Goal: Task Accomplishment & Management: Manage account settings

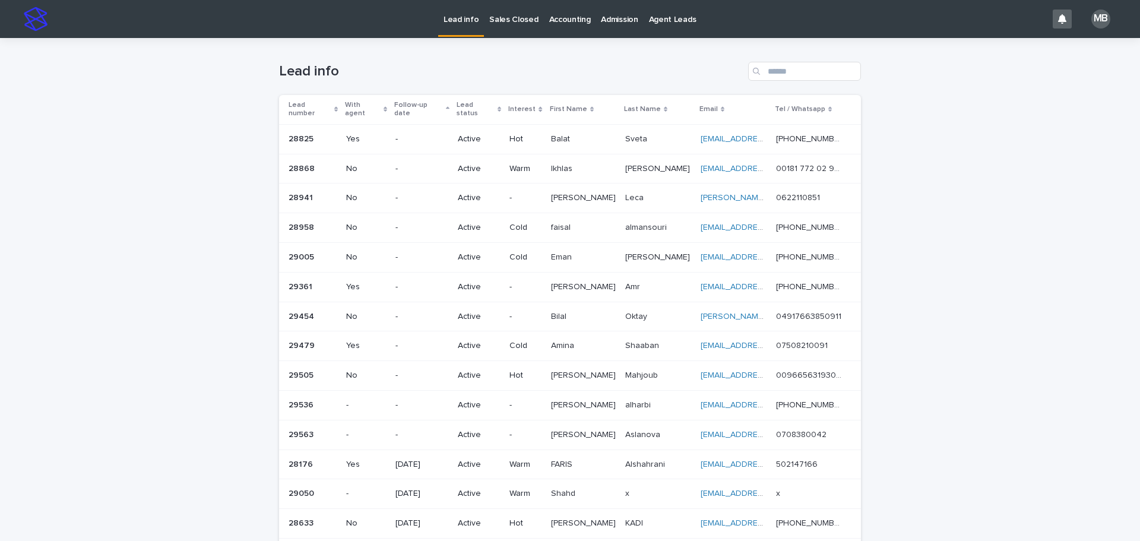
scroll to position [34, 0]
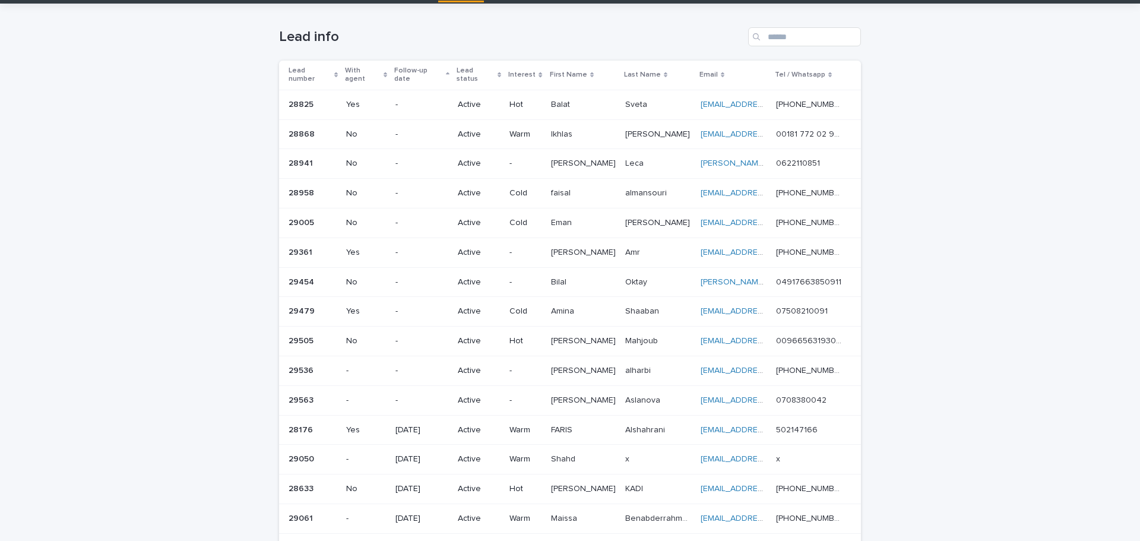
click at [219, 82] on div "Loading... Saving… Loading... Saving… Lead info Lead number With agent Follow-u…" at bounding box center [570, 319] width 1140 height 631
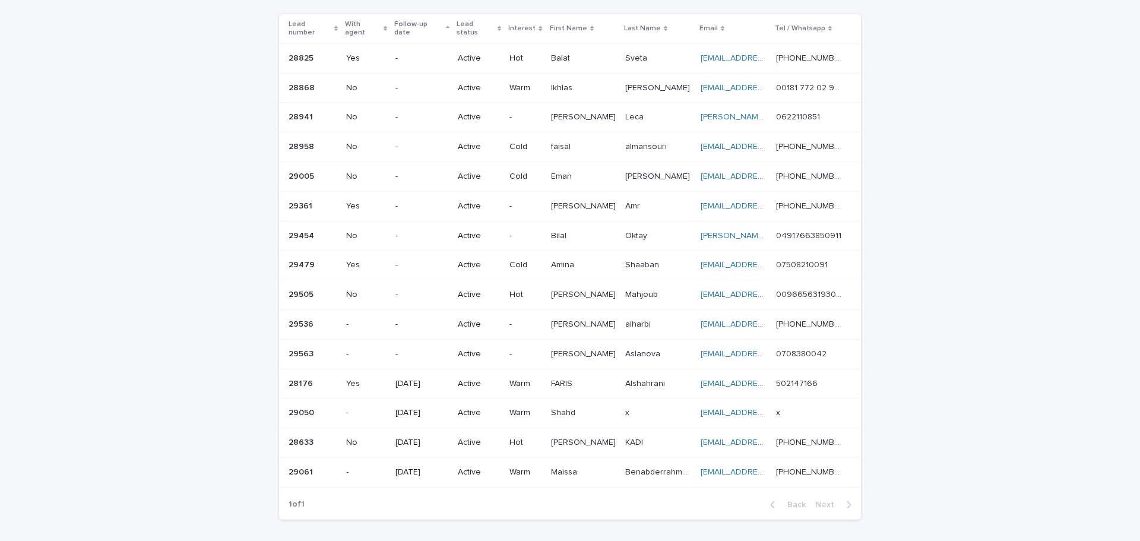
scroll to position [0, 0]
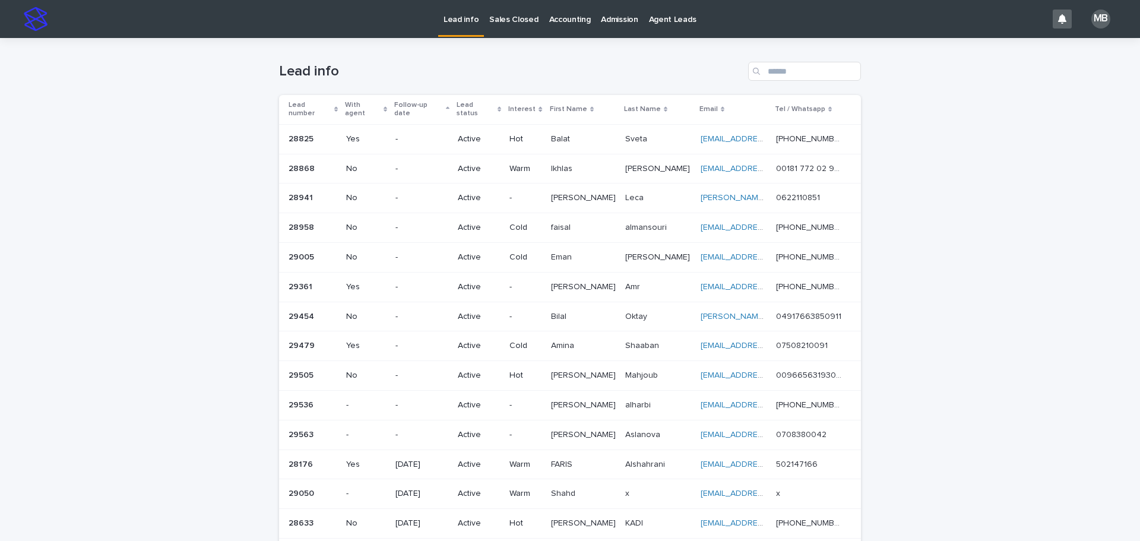
click at [507, 29] on link "Sales Closed" at bounding box center [513, 18] width 59 height 37
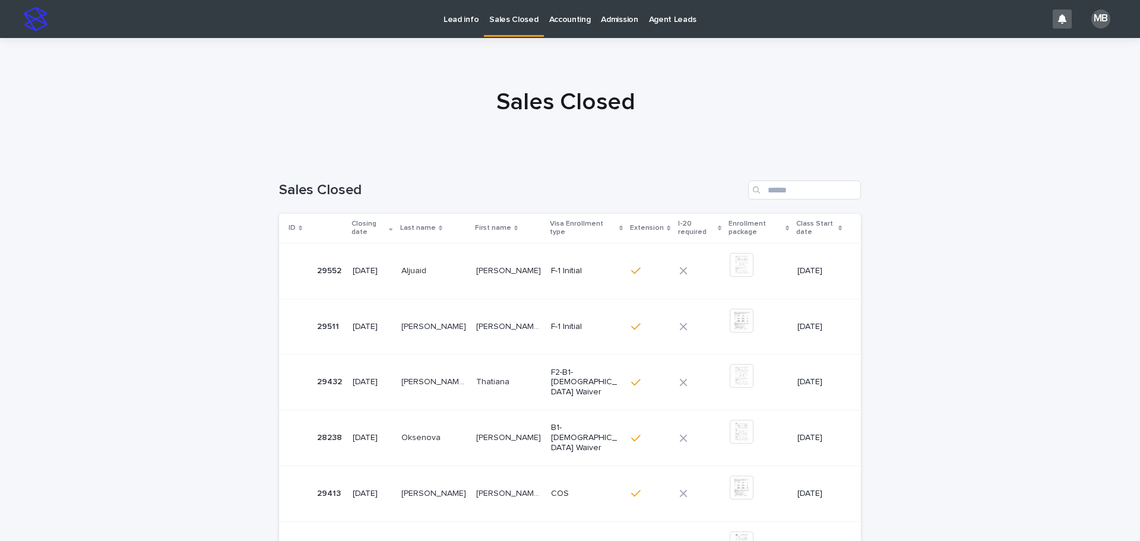
click at [475, 21] on p "Lead info" at bounding box center [461, 12] width 35 height 25
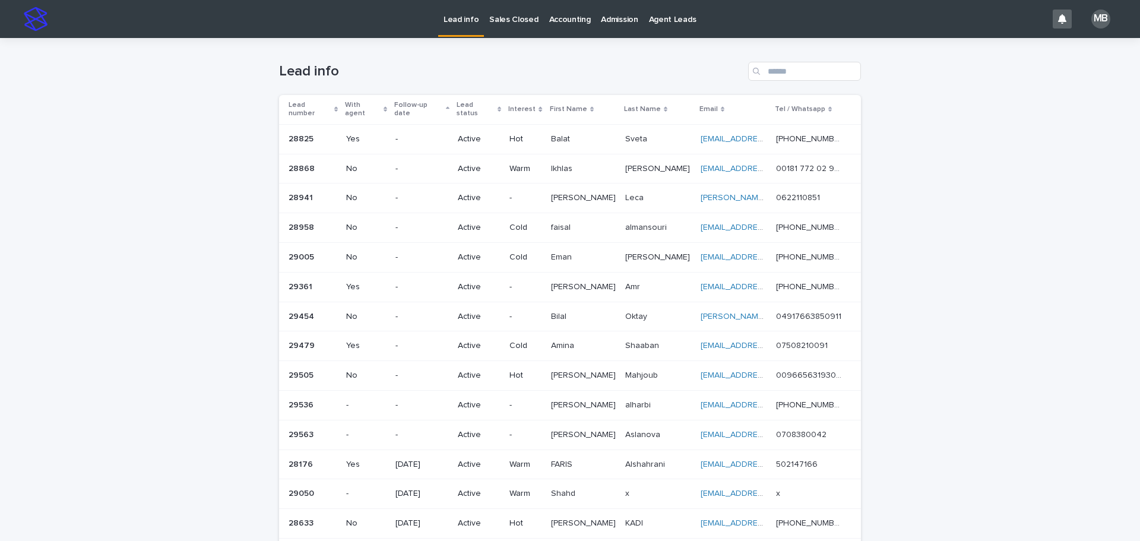
drag, startPoint x: 301, startPoint y: 139, endPoint x: 1002, endPoint y: 468, distance: 774.3
click at [1137, 532] on div "Lead info Sales Closed Accounting Admission Agent Leads MB Loading... Saving… L…" at bounding box center [570, 270] width 1140 height 541
click at [952, 404] on div "Loading... Saving… Loading... Saving… Lead info Lead number With agent Follow-u…" at bounding box center [570, 353] width 1140 height 631
click at [336, 101] on div "Lead number" at bounding box center [313, 110] width 49 height 22
click at [168, 112] on div "Loading... Saving… Loading... Saving… Lead info Lead number With agent Follow-u…" at bounding box center [570, 353] width 1140 height 631
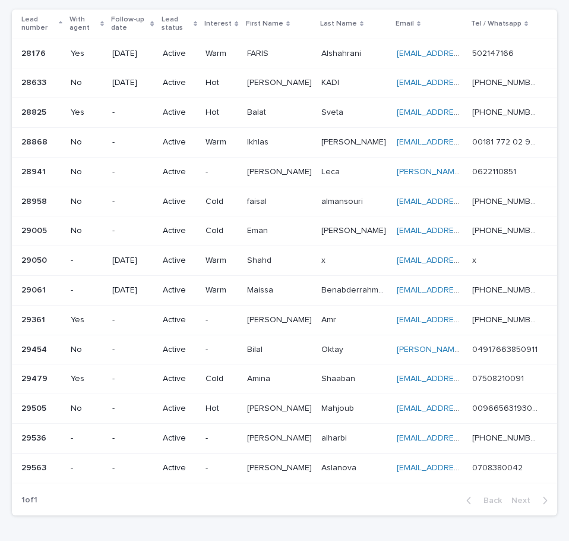
scroll to position [113, 0]
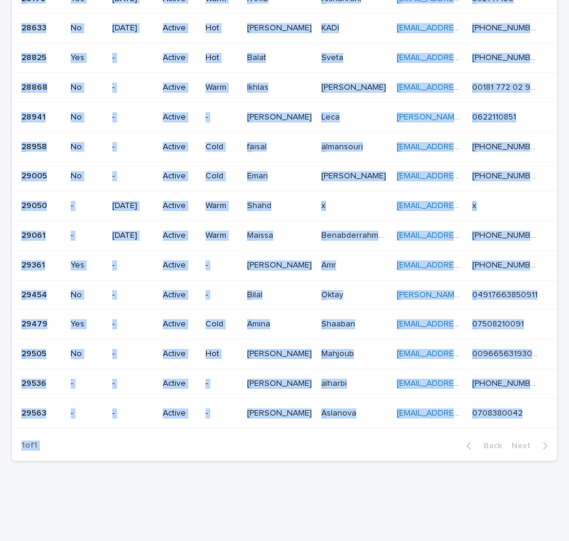
drag, startPoint x: 10, startPoint y: 11, endPoint x: 543, endPoint y: 519, distance: 736.9
click at [542, 521] on div "Loading... Saving… Loading... Saving… Lead info Lead number With agent Follow-u…" at bounding box center [284, 200] width 569 height 658
click at [548, 498] on div "Loading... Saving… Loading... Saving… Lead info Lead number With agent Follow-u…" at bounding box center [284, 185] width 557 height 628
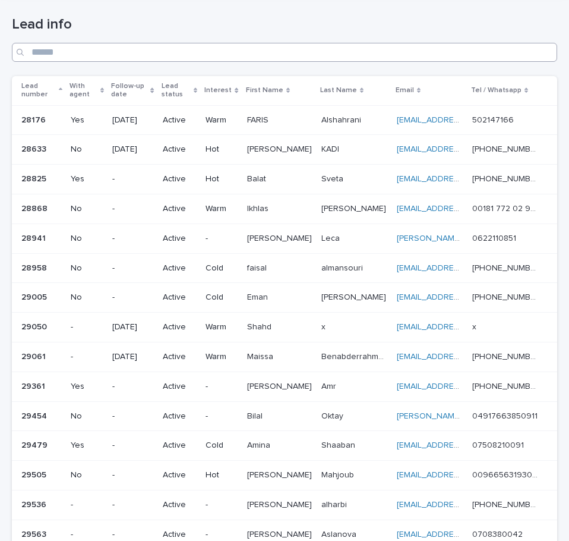
scroll to position [0, 0]
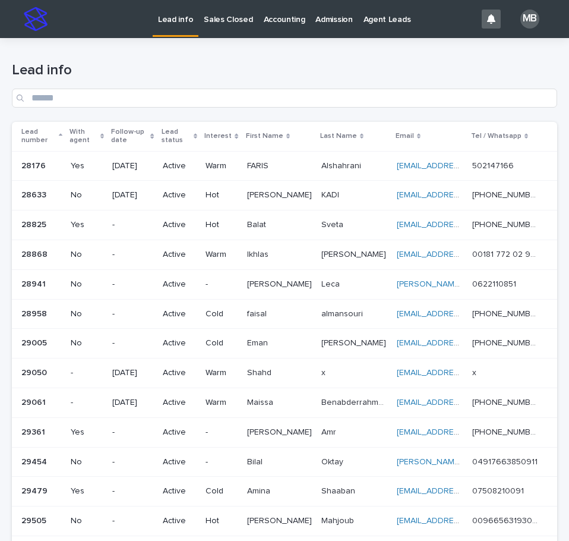
click at [198, 14] on div "Sales Closed" at bounding box center [227, 12] width 59 height 25
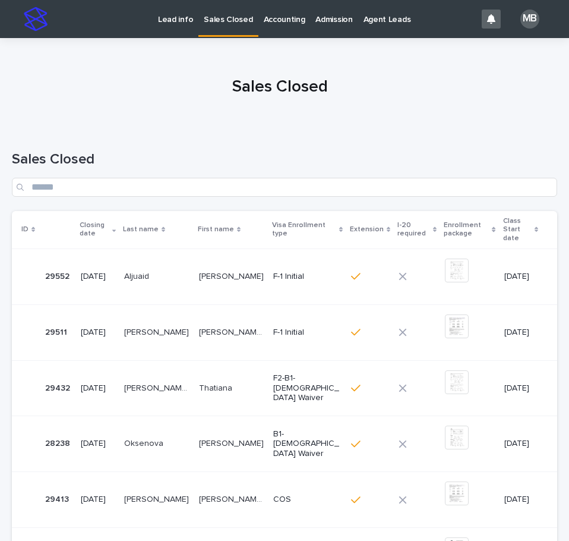
click at [175, 64] on div at bounding box center [280, 81] width 560 height 89
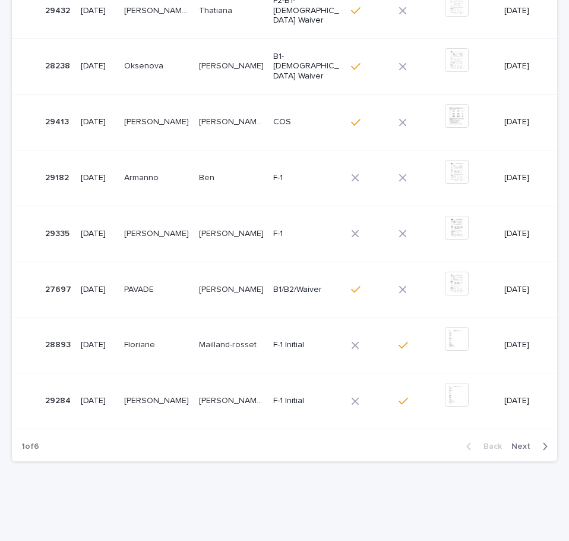
scroll to position [391, 0]
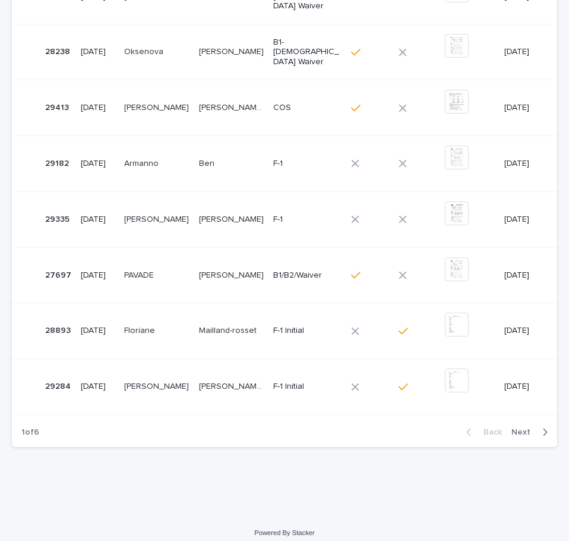
click at [517, 428] on span "Next" at bounding box center [524, 432] width 26 height 8
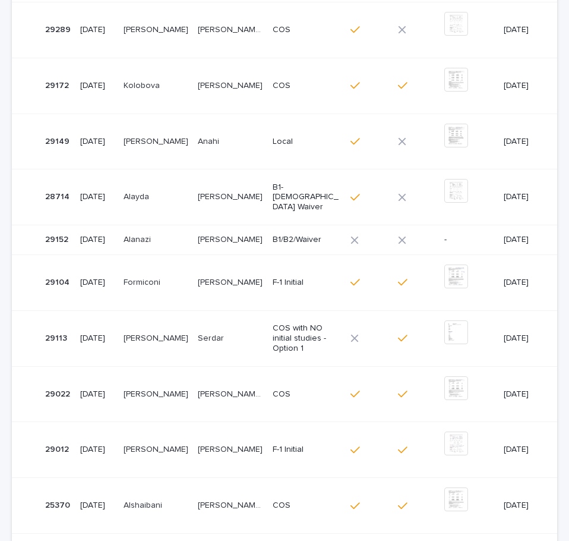
scroll to position [306, 0]
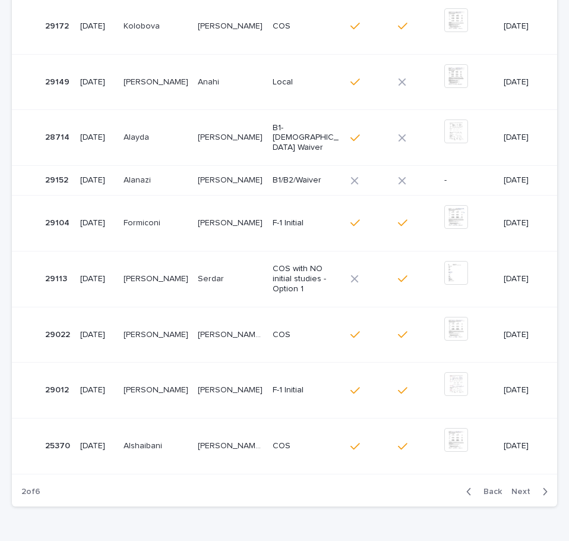
click at [517, 487] on span "Next" at bounding box center [524, 491] width 26 height 8
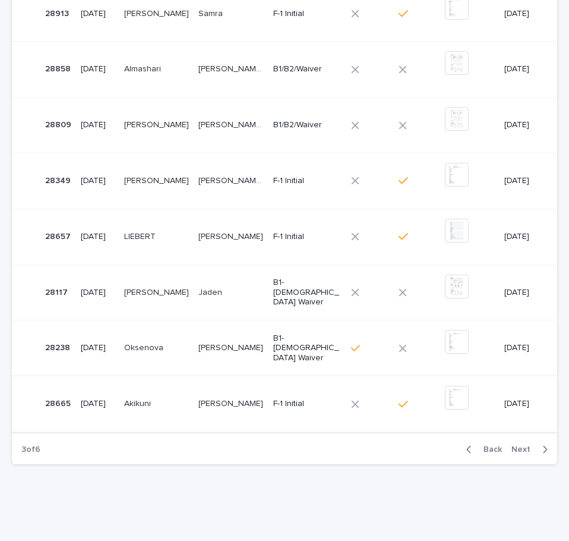
scroll to position [378, 0]
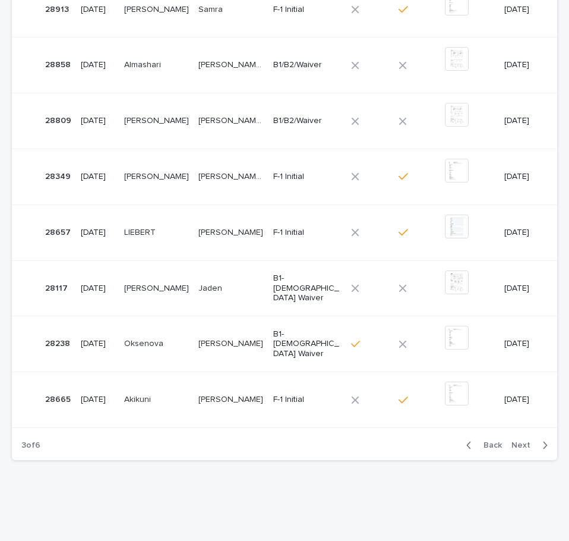
click at [514, 441] on span "Next" at bounding box center [524, 445] width 26 height 8
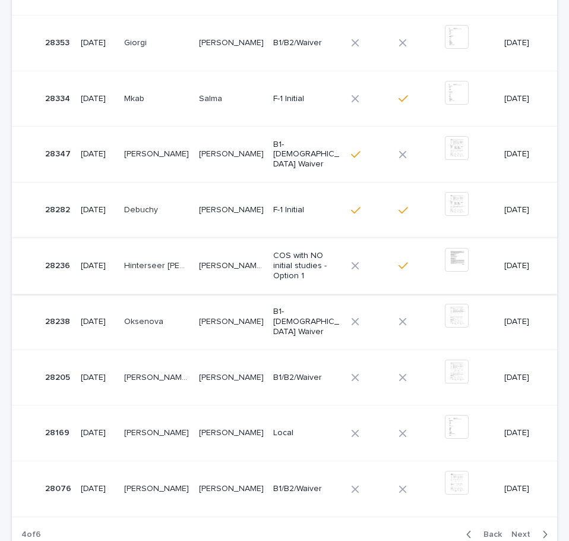
scroll to position [319, 0]
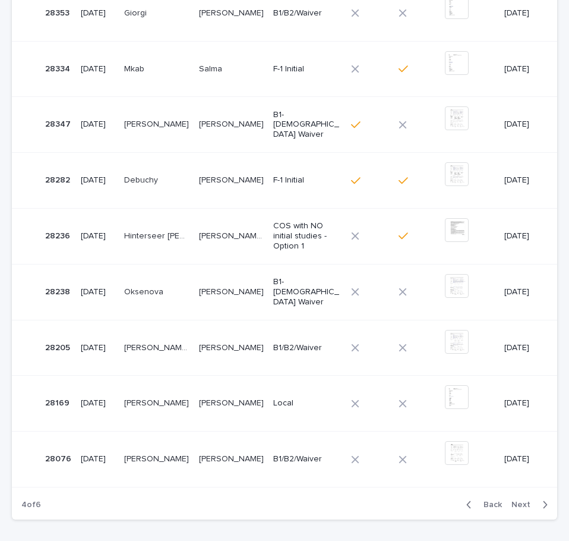
click at [526, 500] on span "Next" at bounding box center [524, 504] width 26 height 8
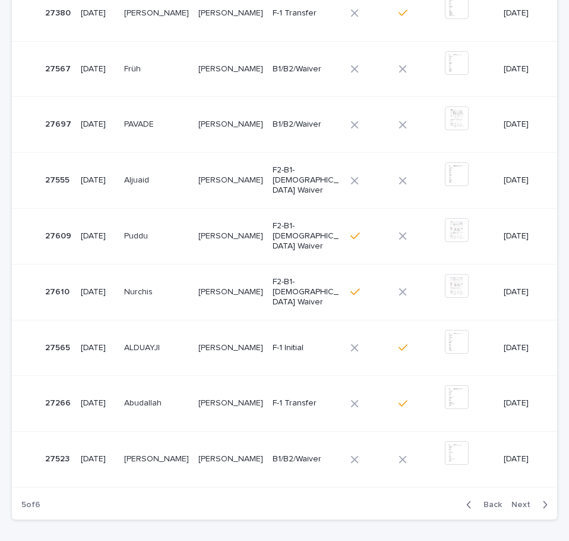
click at [487, 500] on span "Back" at bounding box center [489, 504] width 26 height 8
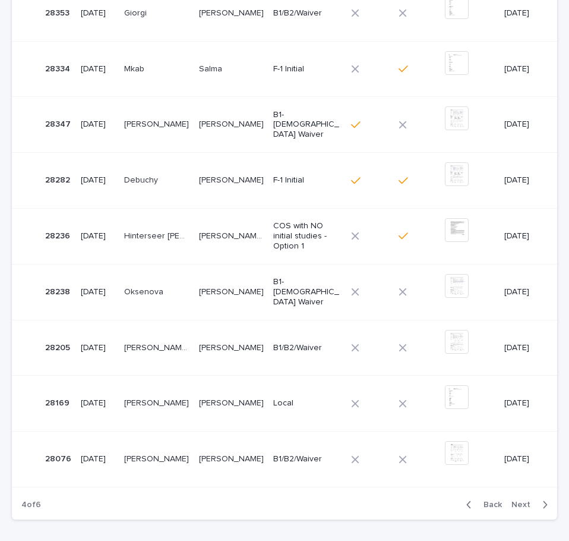
click at [479, 500] on span "Back" at bounding box center [489, 504] width 26 height 8
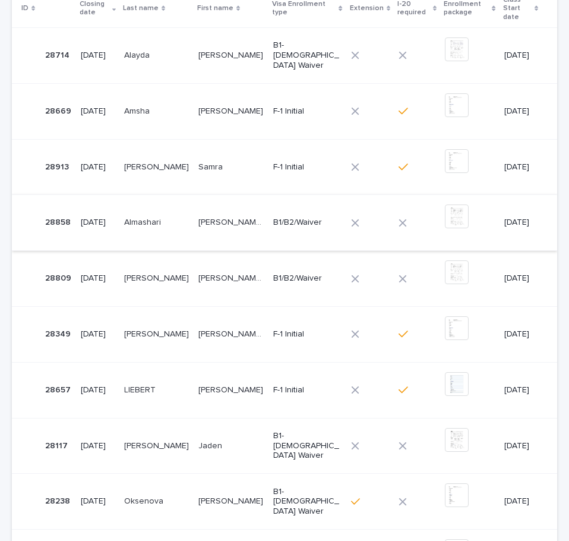
scroll to position [200, 0]
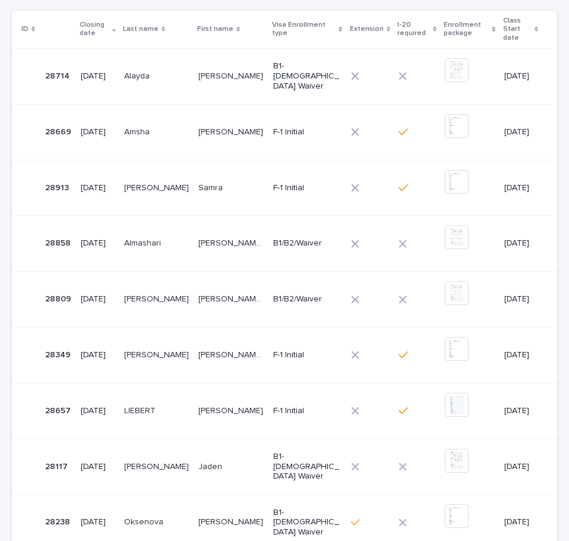
click at [194, 124] on td "[PERSON_NAME] [PERSON_NAME]" at bounding box center [231, 132] width 75 height 56
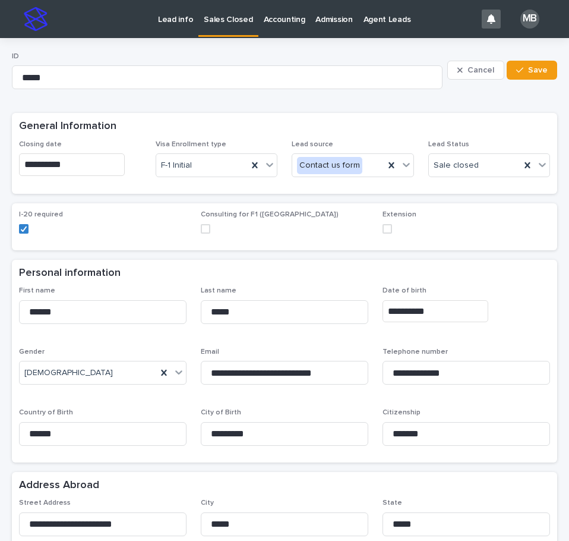
click at [529, 142] on p "Lead Status" at bounding box center [489, 144] width 122 height 8
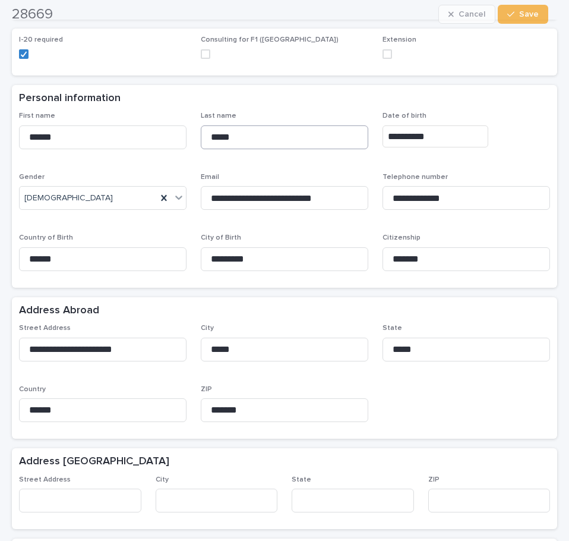
scroll to position [178, 0]
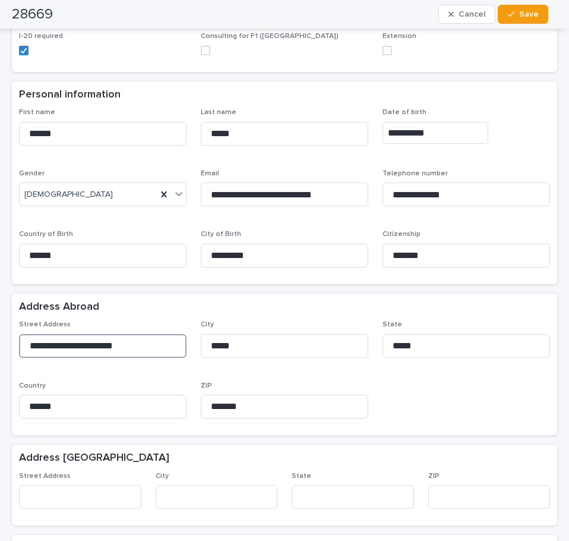
drag, startPoint x: 138, startPoint y: 347, endPoint x: 42, endPoint y: 344, distance: 96.3
click at [42, 346] on input "**********" at bounding box center [103, 346] width 168 height 24
click at [148, 349] on input "**********" at bounding box center [103, 346] width 168 height 24
drag, startPoint x: 146, startPoint y: 349, endPoint x: 2, endPoint y: 344, distance: 143.2
click at [2, 344] on div "**********" at bounding box center [284, 532] width 569 height 1345
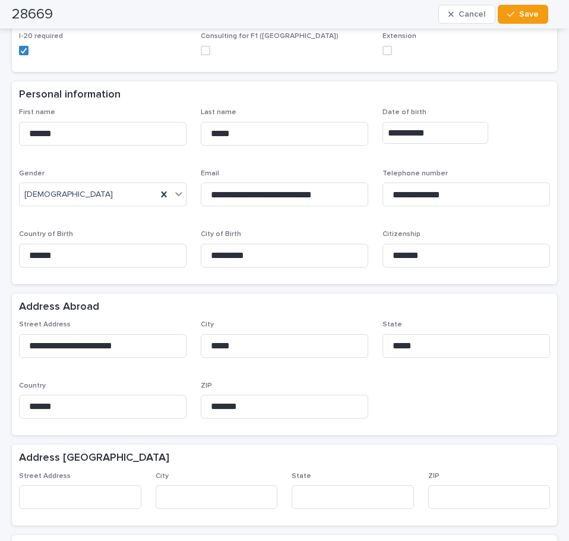
click at [390, 303] on div "Address Abroad" at bounding box center [282, 307] width 526 height 13
drag, startPoint x: 345, startPoint y: 192, endPoint x: 182, endPoint y: 194, distance: 163.4
click at [182, 194] on div "**********" at bounding box center [284, 192] width 531 height 168
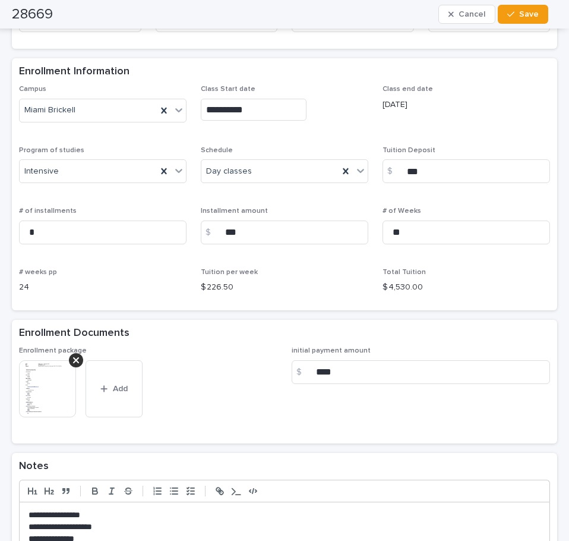
scroll to position [713, 0]
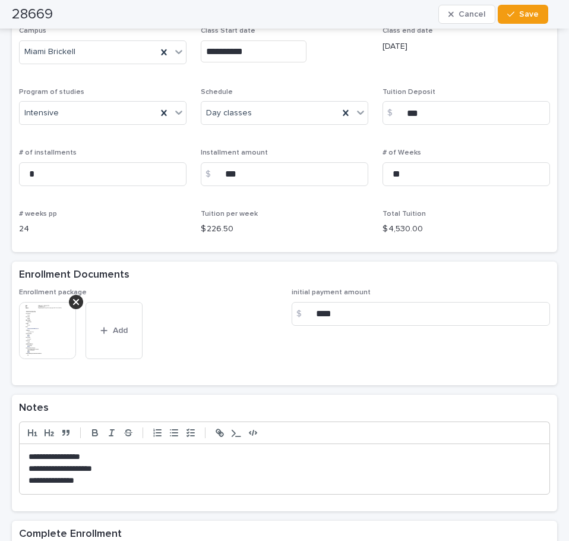
click at [34, 359] on div at bounding box center [52, 335] width 67 height 67
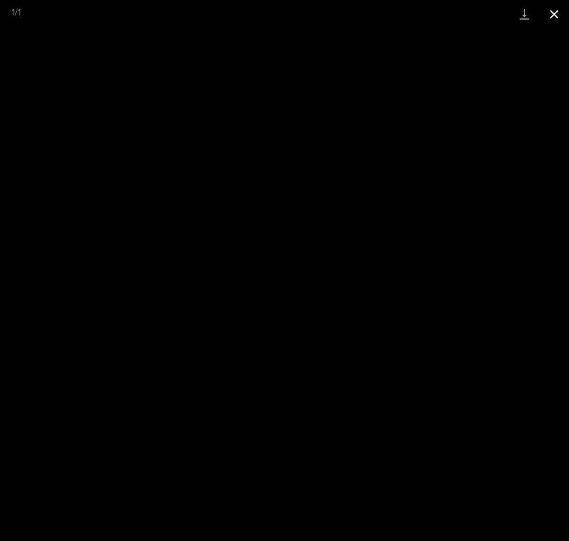
click at [549, 14] on button "Close gallery" at bounding box center [554, 14] width 30 height 28
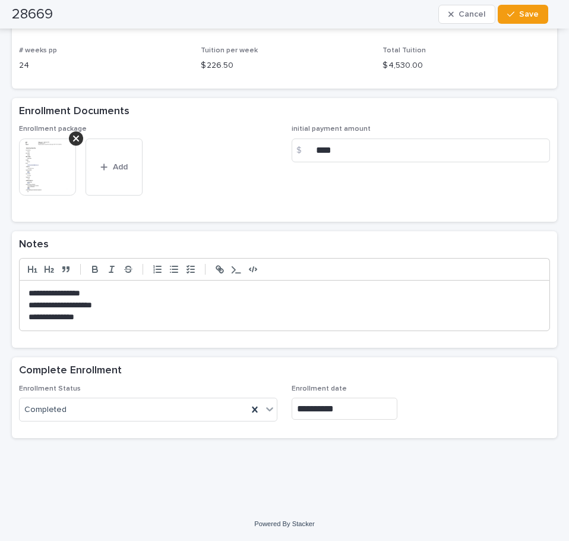
scroll to position [0, 0]
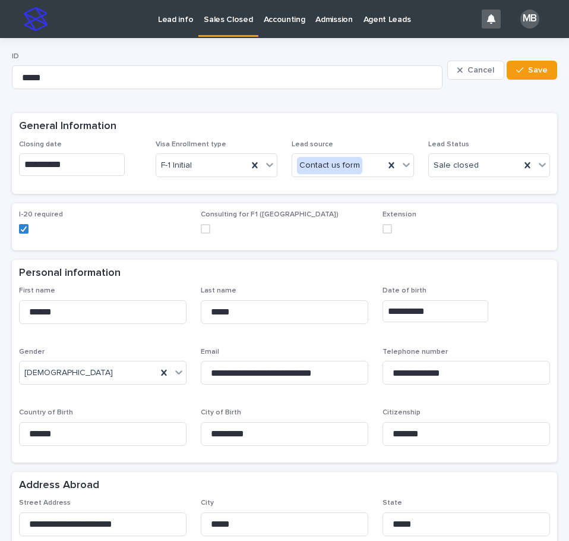
click at [211, 18] on p "Sales Closed" at bounding box center [228, 12] width 49 height 25
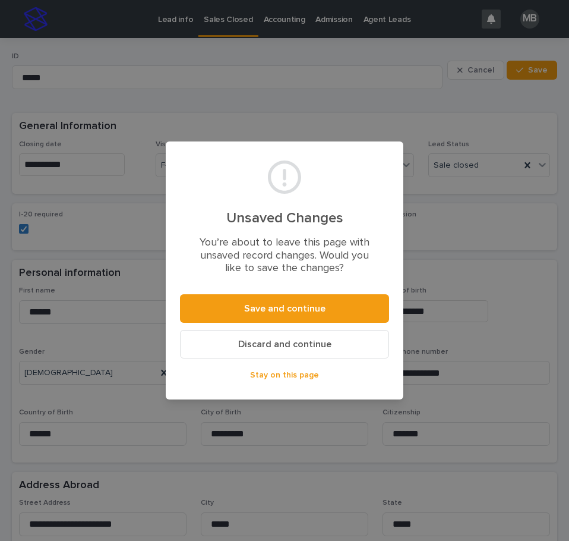
click at [270, 345] on span "Discard and continue" at bounding box center [284, 344] width 93 height 10
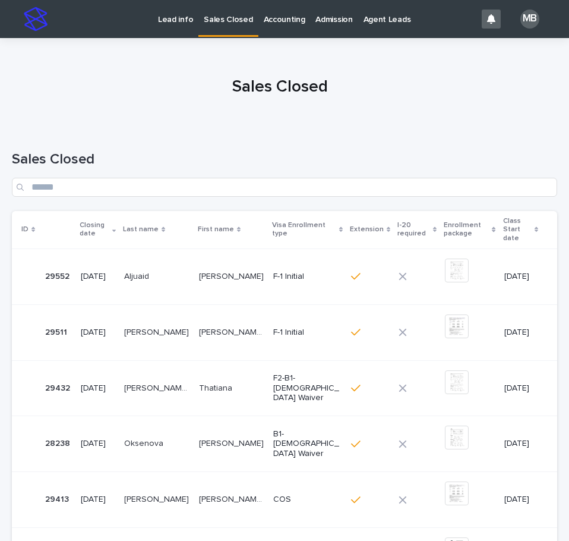
click at [173, 19] on p "Lead info" at bounding box center [175, 12] width 35 height 25
